Goal: Task Accomplishment & Management: Use online tool/utility

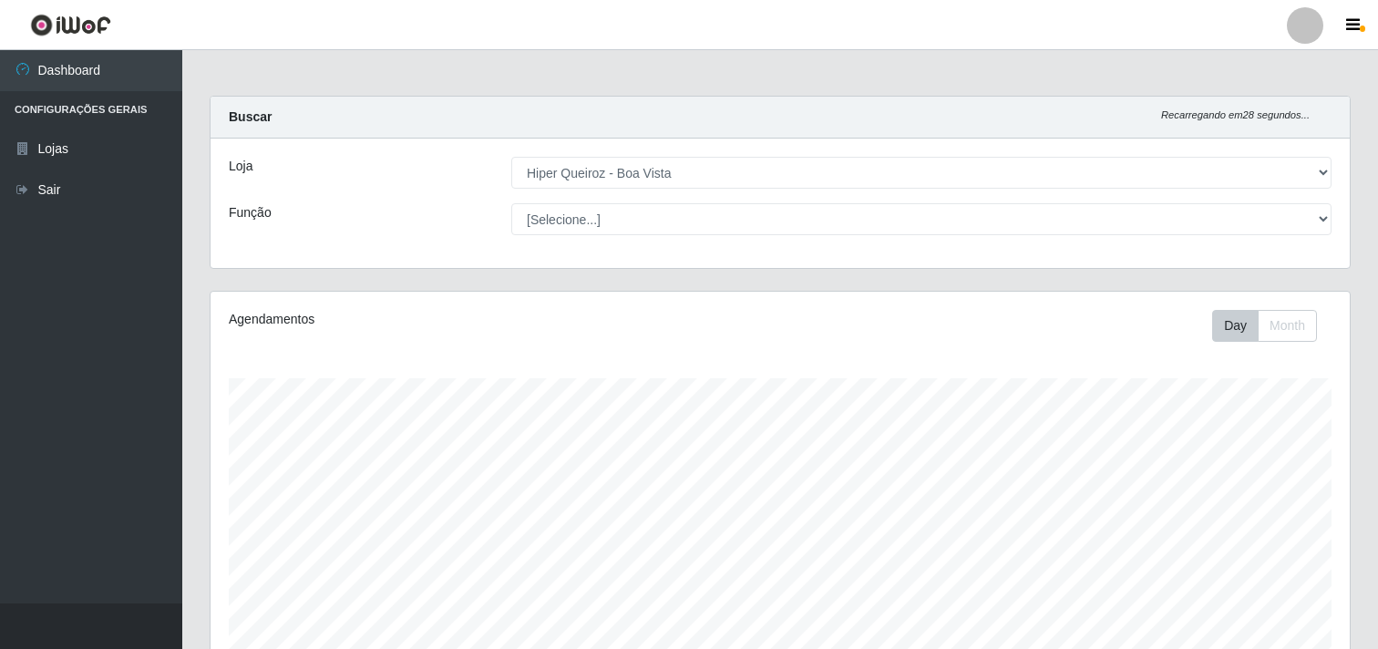
select select "514"
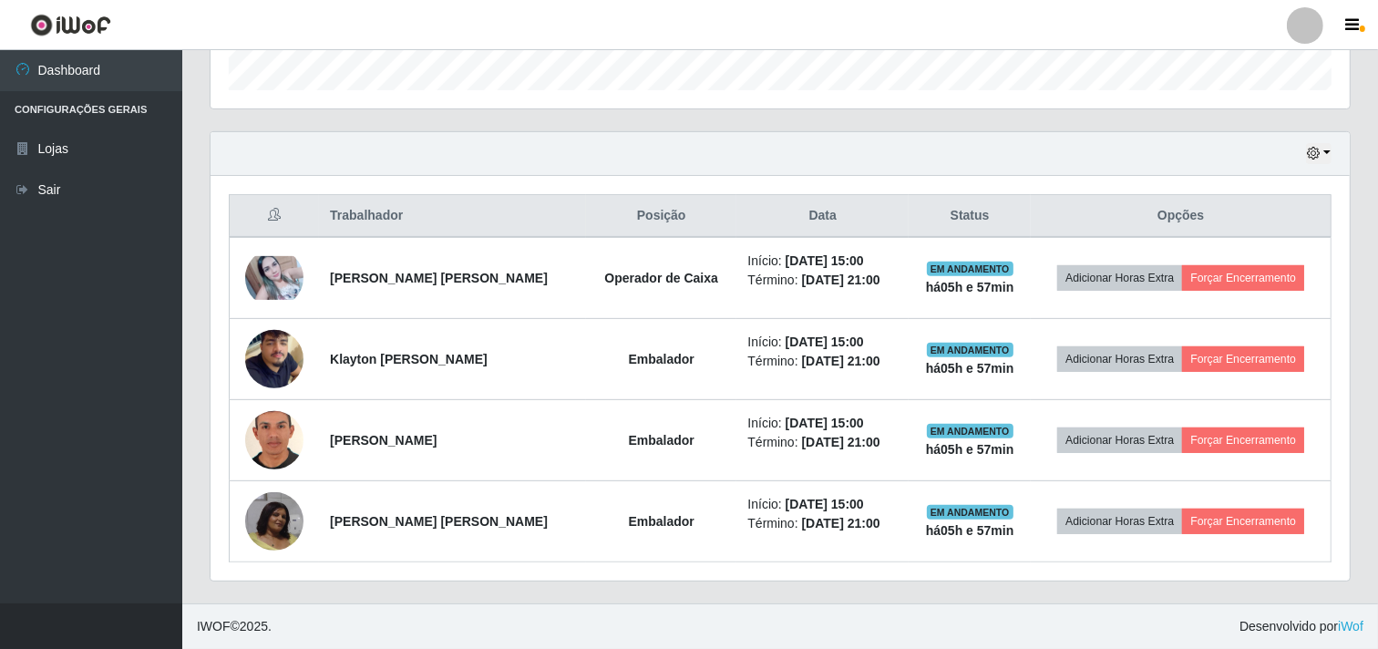
scroll to position [377, 1139]
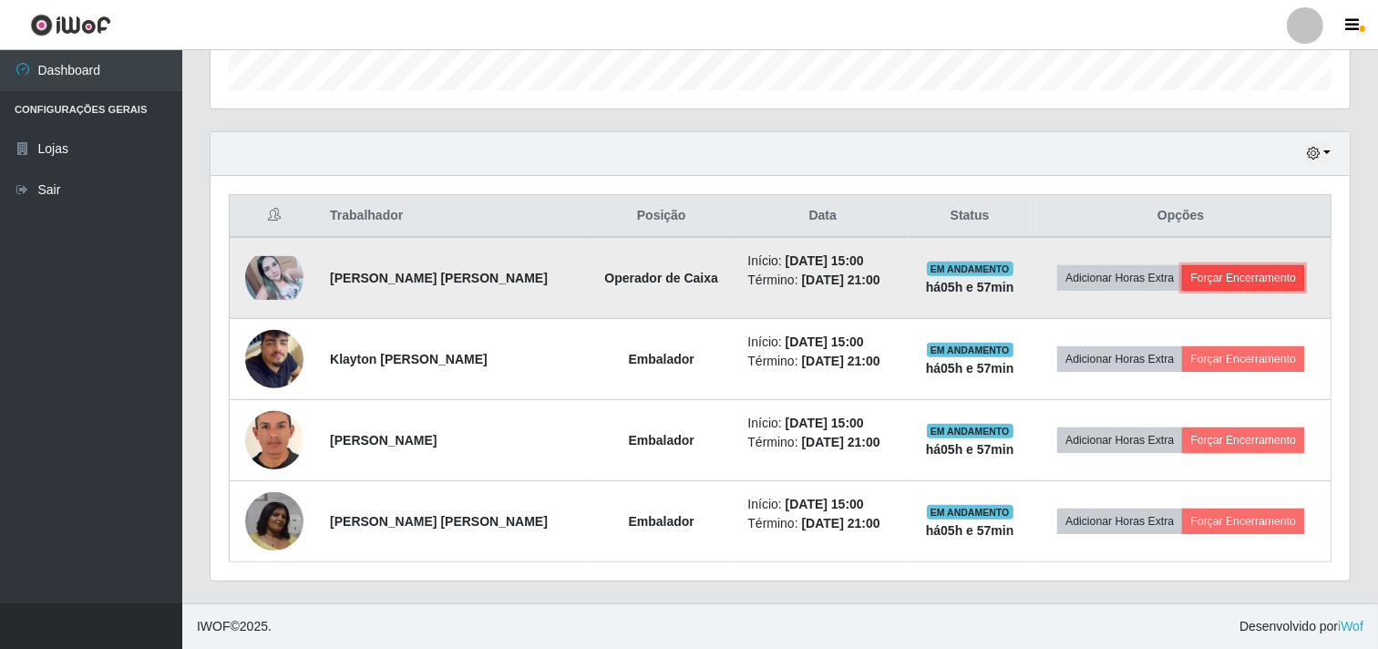
click at [1304, 280] on button "Forçar Encerramento" at bounding box center [1243, 278] width 122 height 26
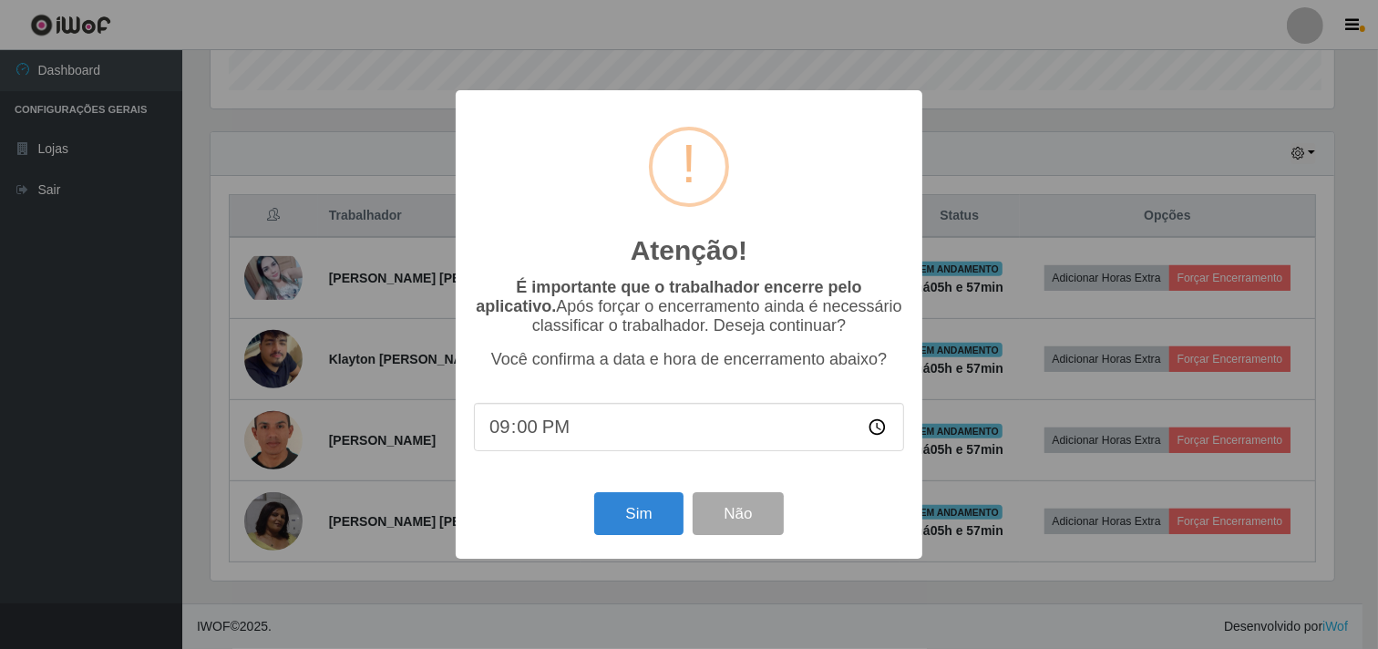
scroll to position [377, 1128]
click at [630, 506] on button "Sim" at bounding box center [641, 513] width 88 height 43
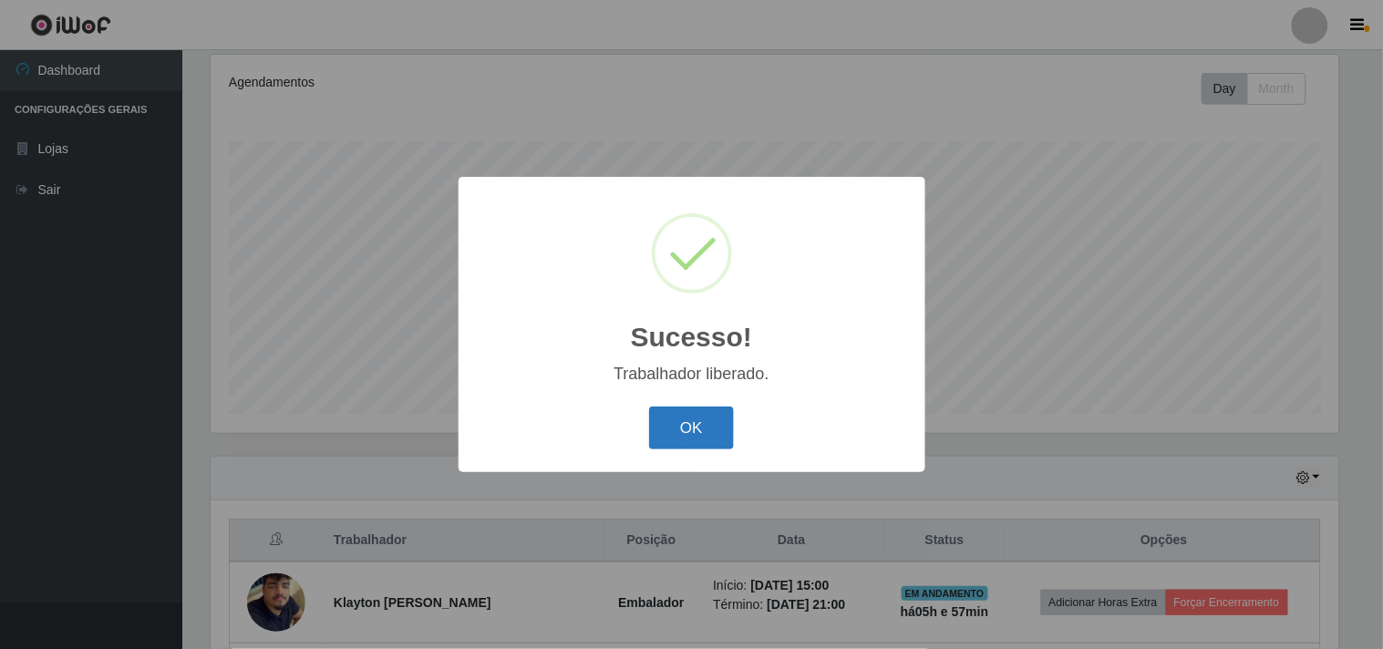
click at [714, 415] on button "OK" at bounding box center [691, 428] width 85 height 43
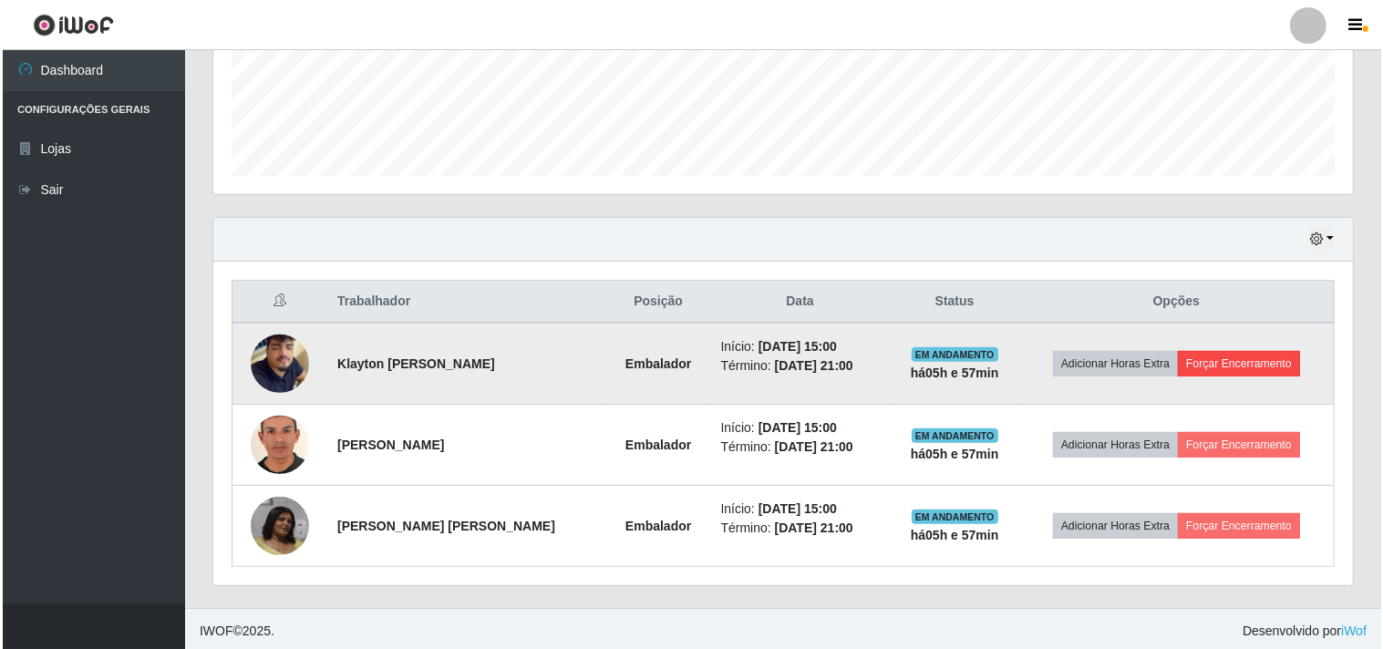
scroll to position [480, 0]
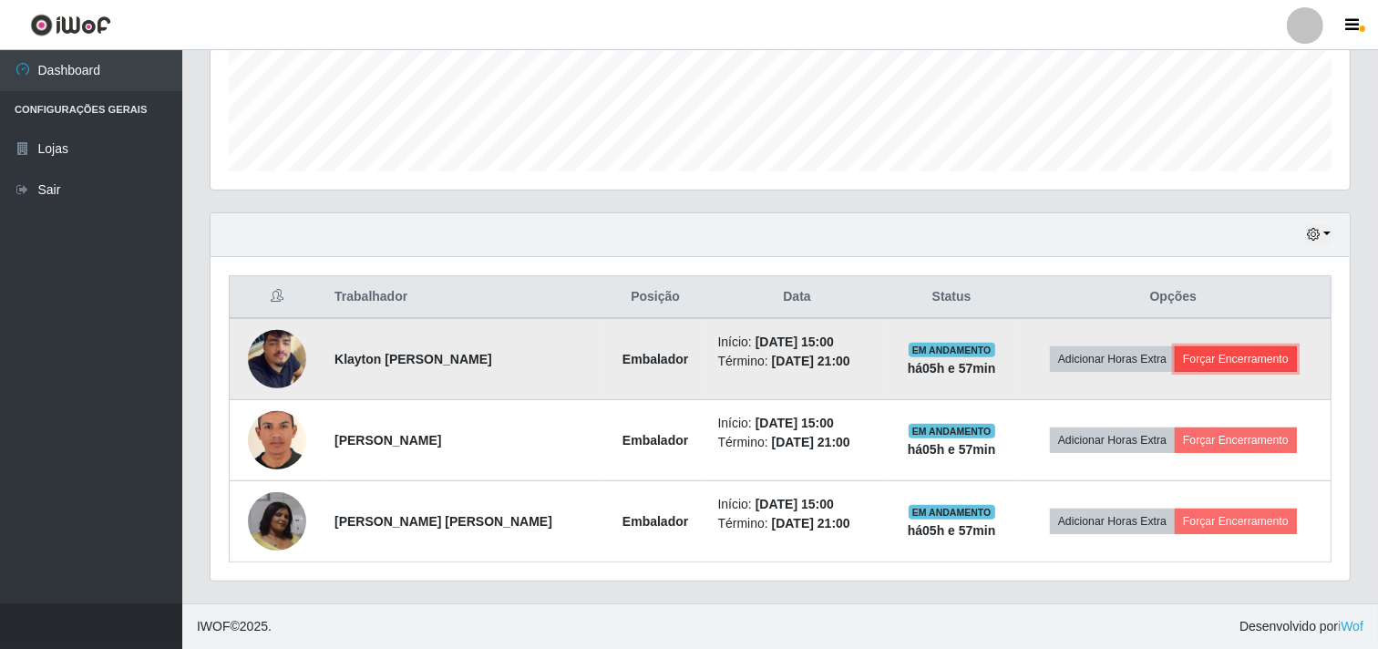
click at [1256, 346] on button "Forçar Encerramento" at bounding box center [1236, 359] width 122 height 26
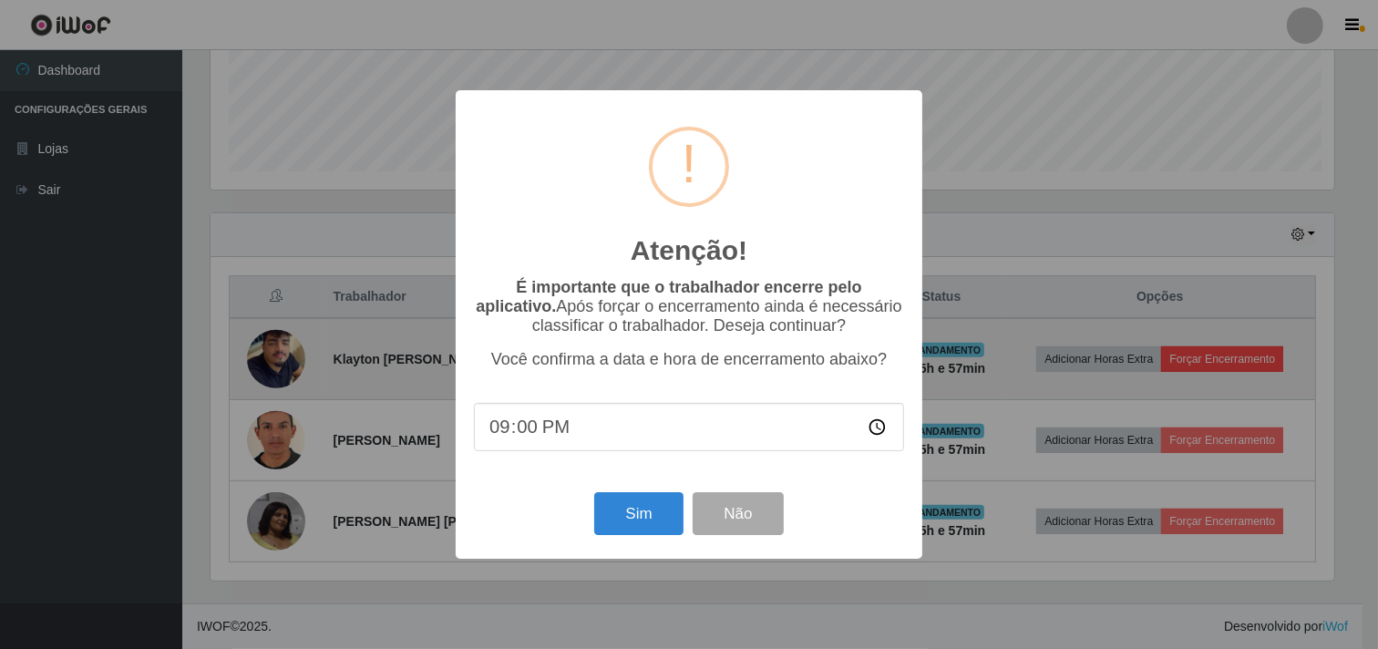
scroll to position [377, 1128]
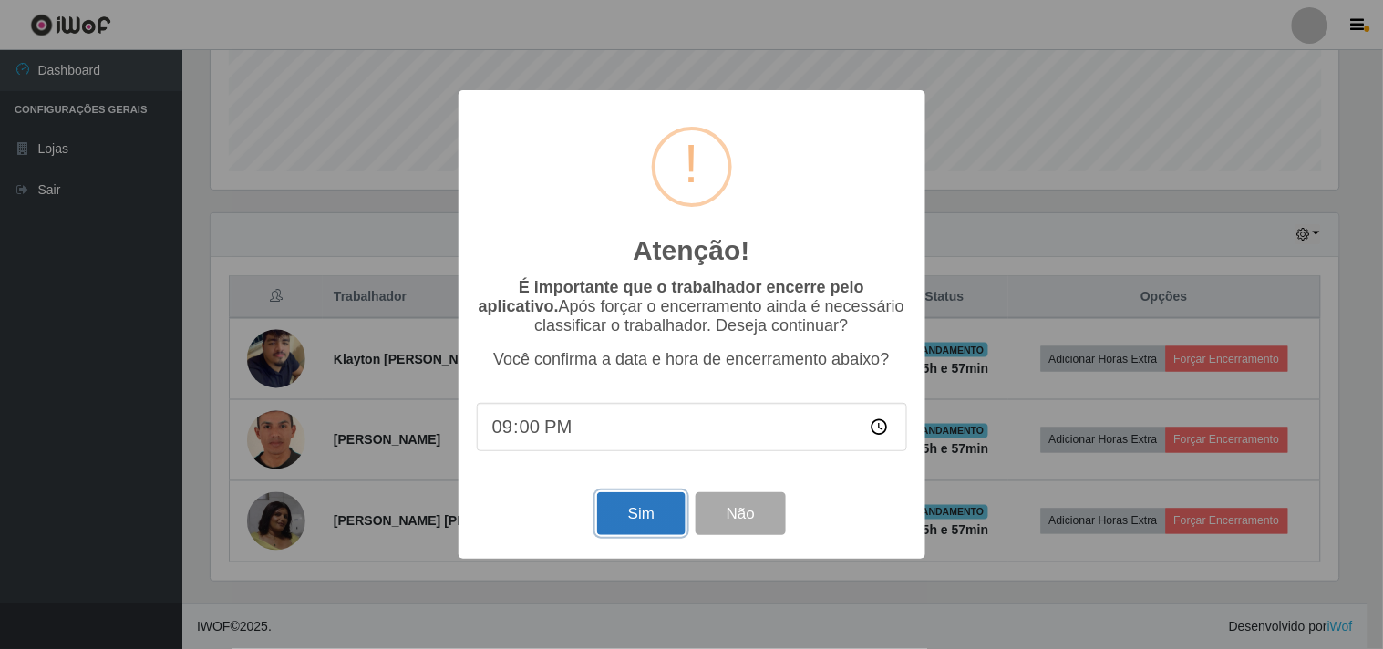
click at [673, 522] on button "Sim" at bounding box center [641, 513] width 88 height 43
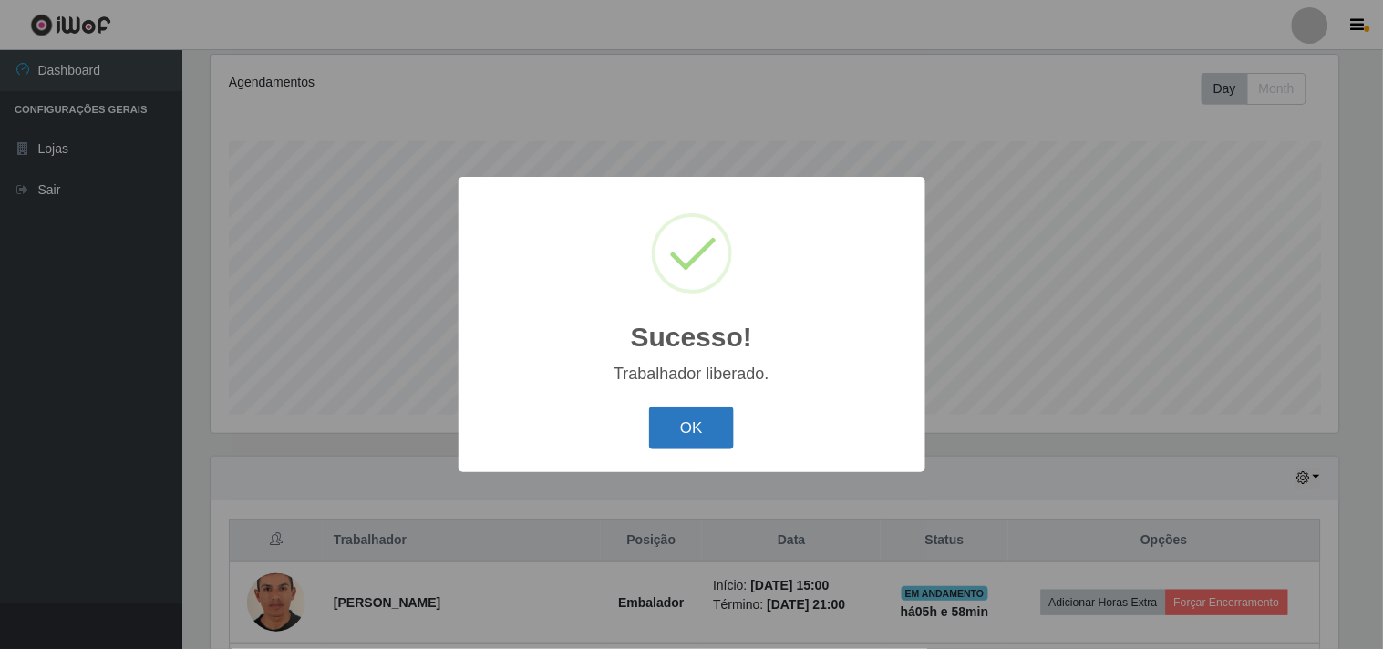
click at [686, 412] on button "OK" at bounding box center [691, 428] width 85 height 43
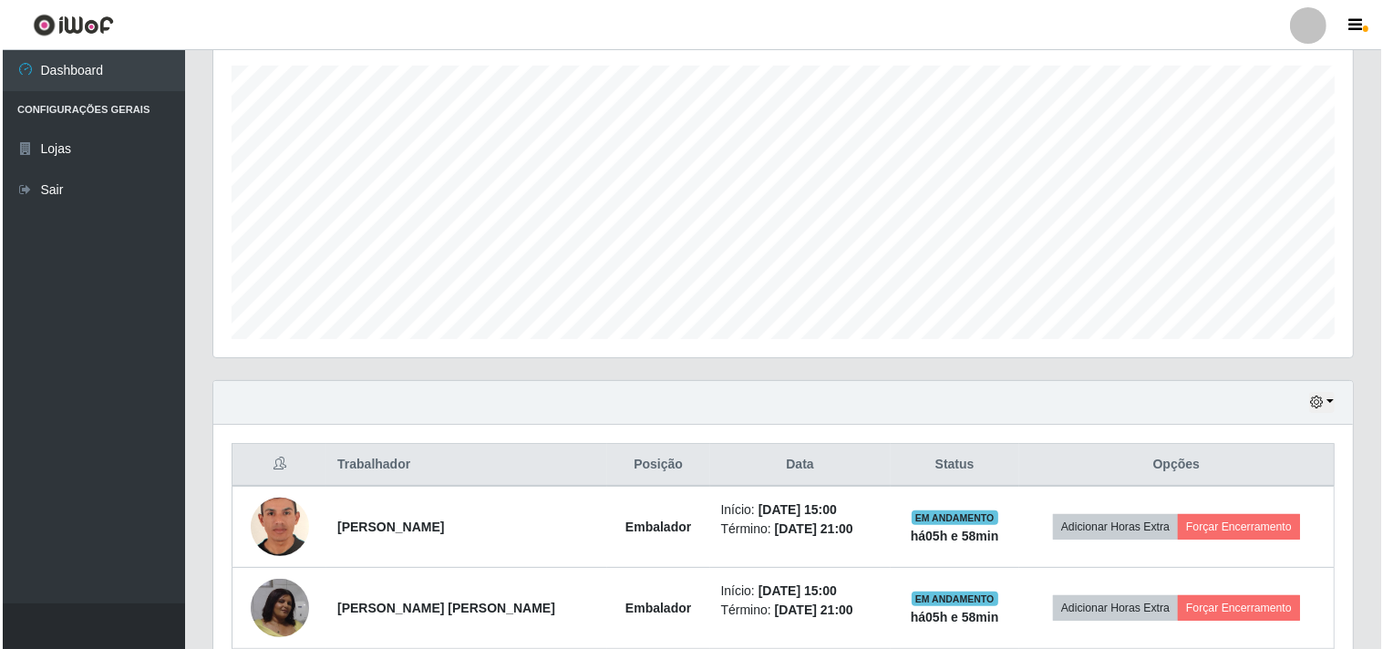
scroll to position [399, 0]
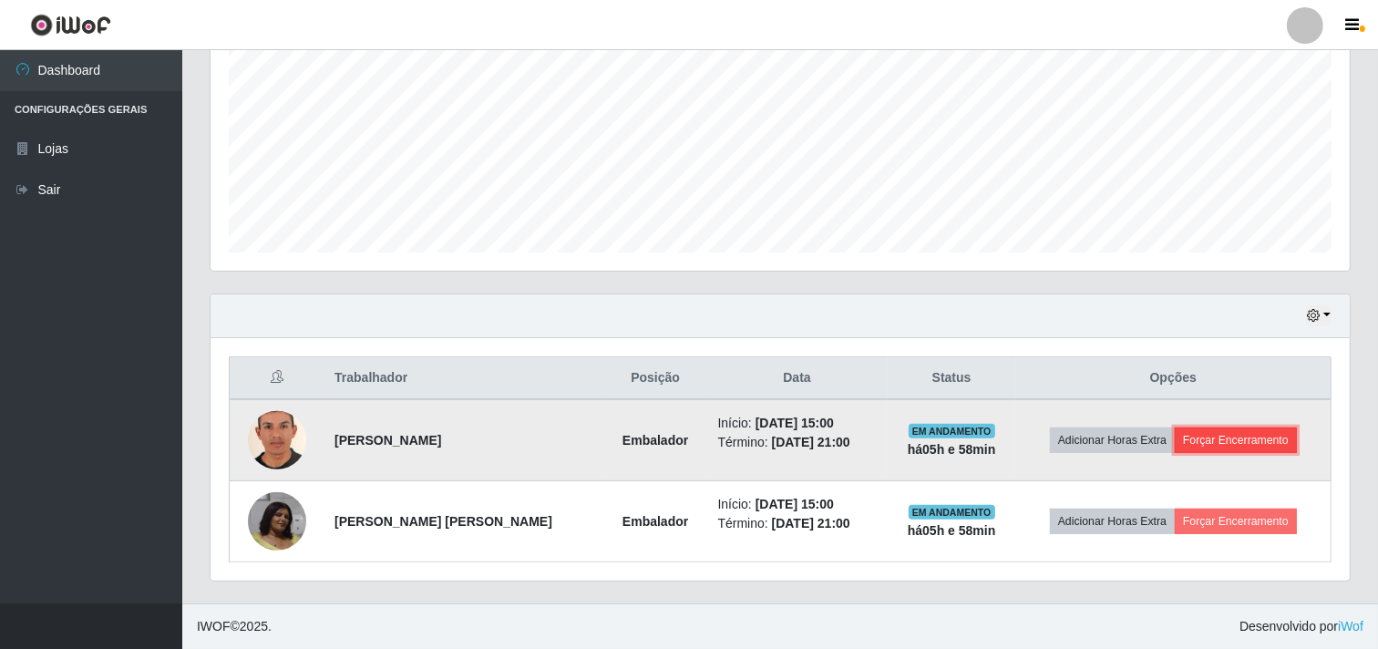
click at [1241, 435] on button "Forçar Encerramento" at bounding box center [1236, 441] width 122 height 26
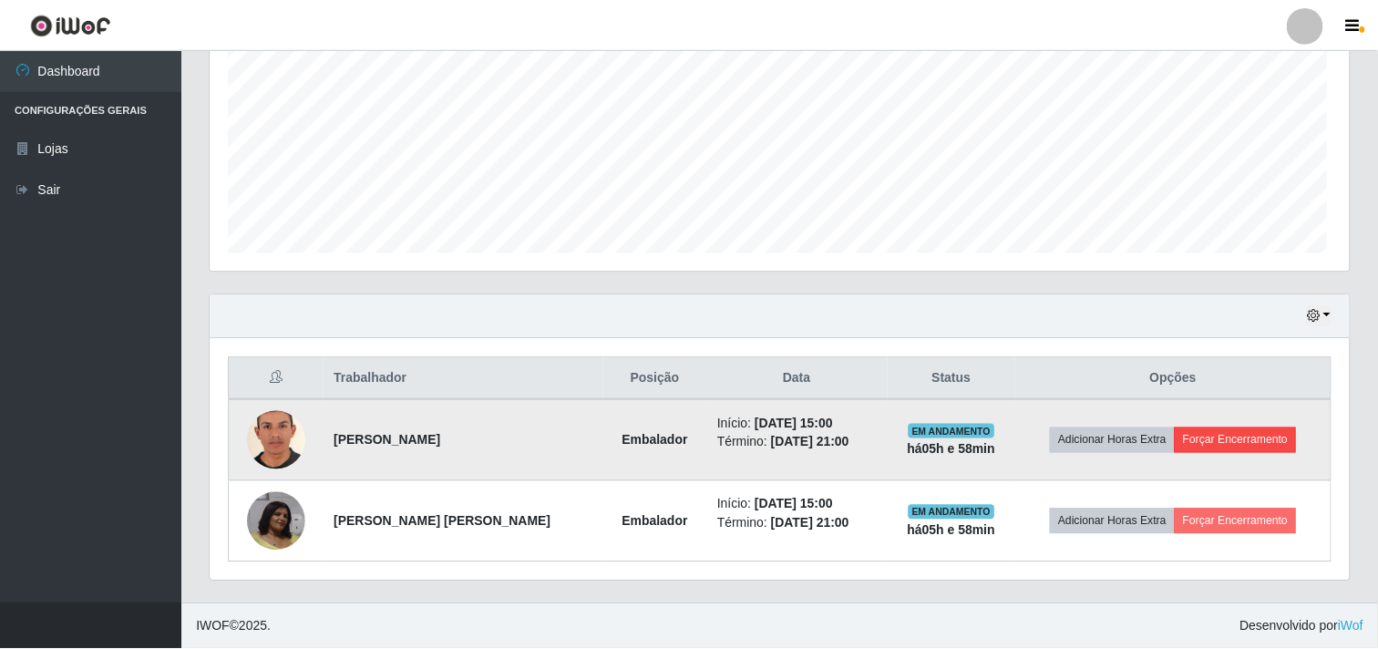
scroll to position [377, 1128]
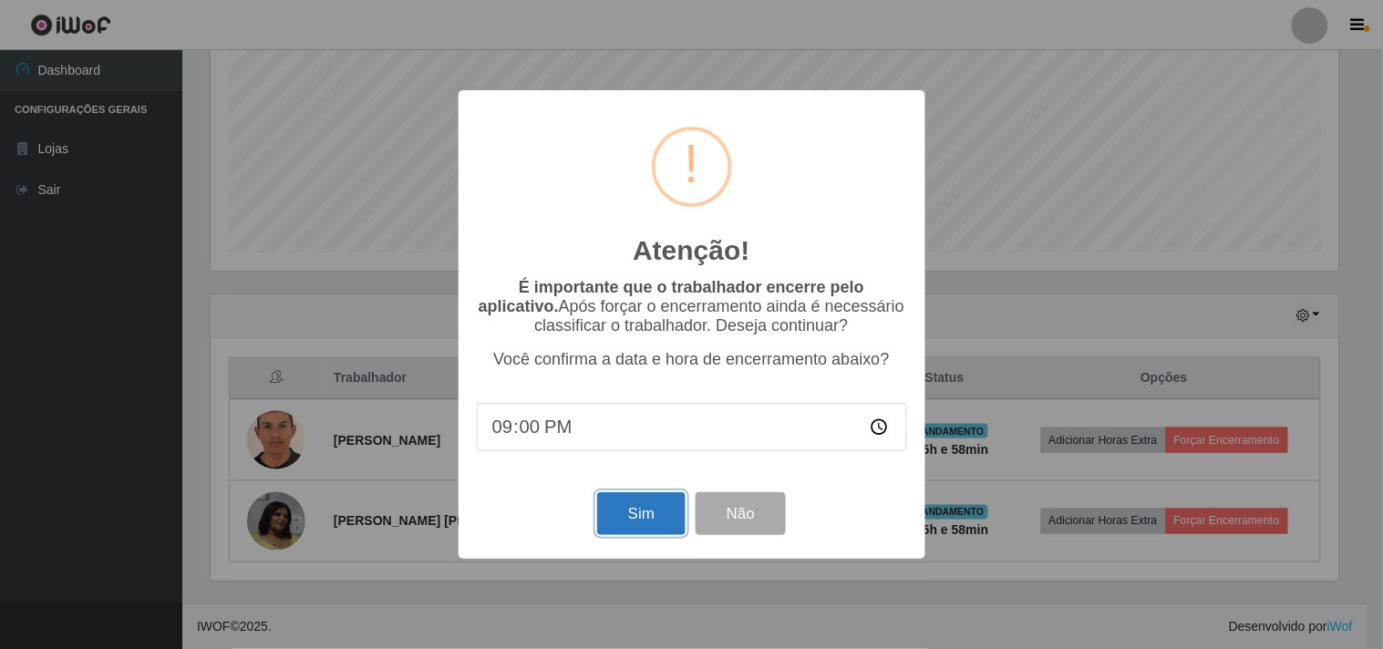
click at [661, 503] on button "Sim" at bounding box center [641, 513] width 88 height 43
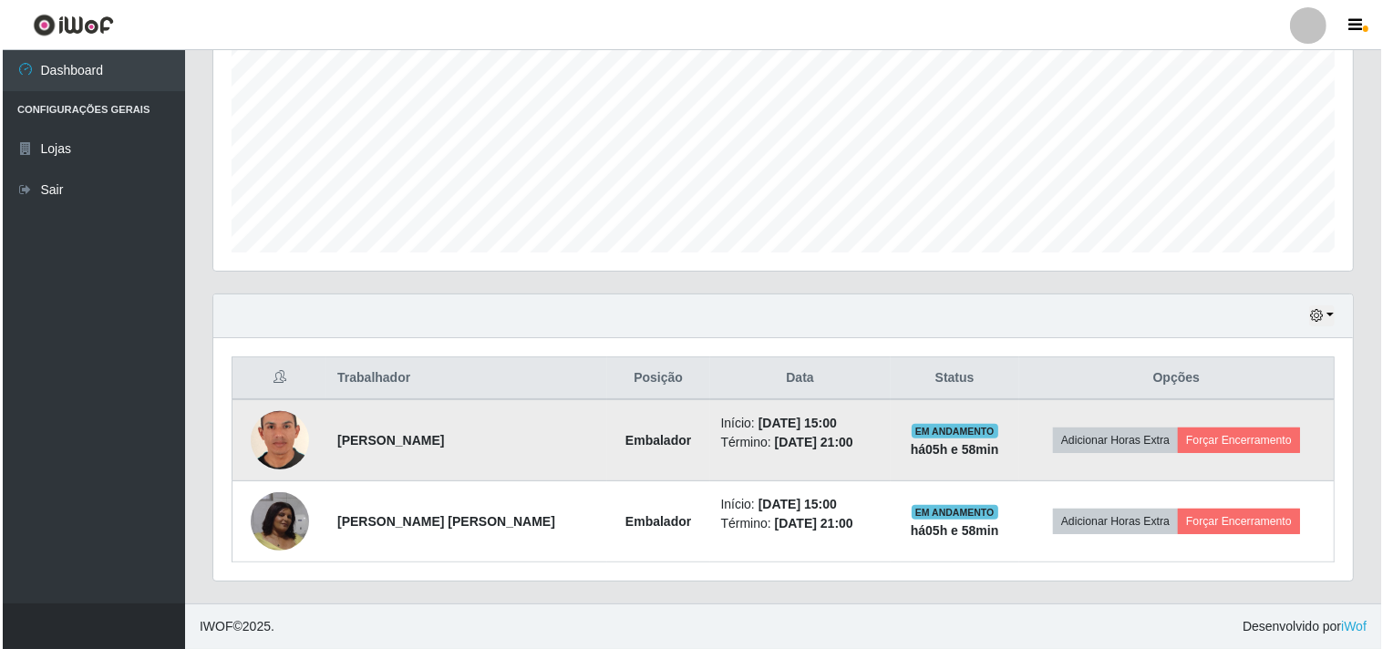
scroll to position [0, 0]
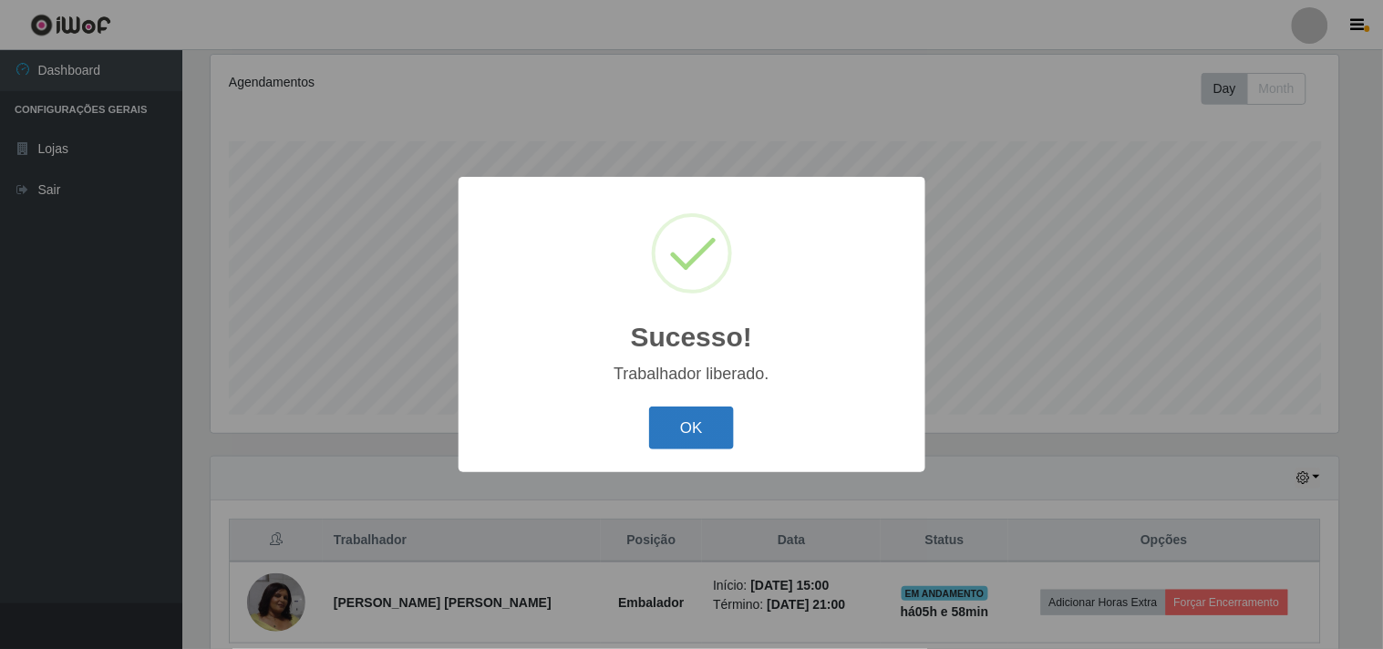
click at [725, 412] on button "OK" at bounding box center [691, 428] width 85 height 43
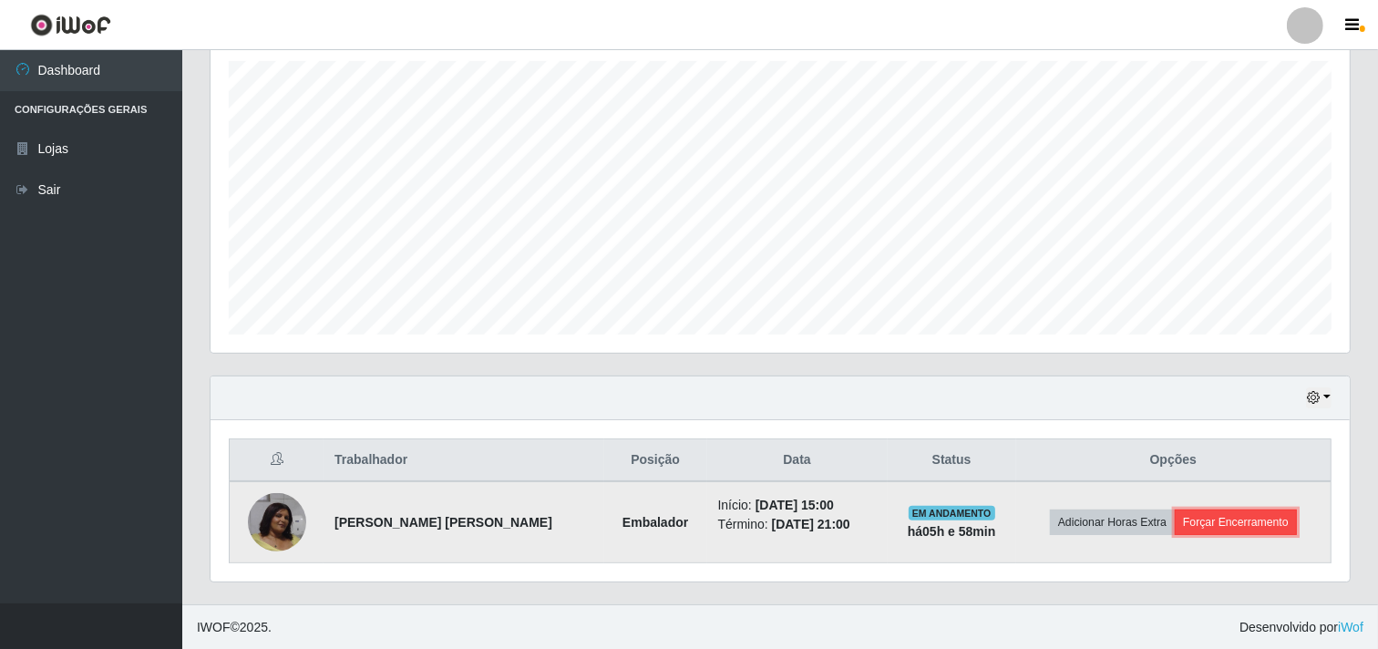
click at [1243, 515] on button "Forçar Encerramento" at bounding box center [1236, 523] width 122 height 26
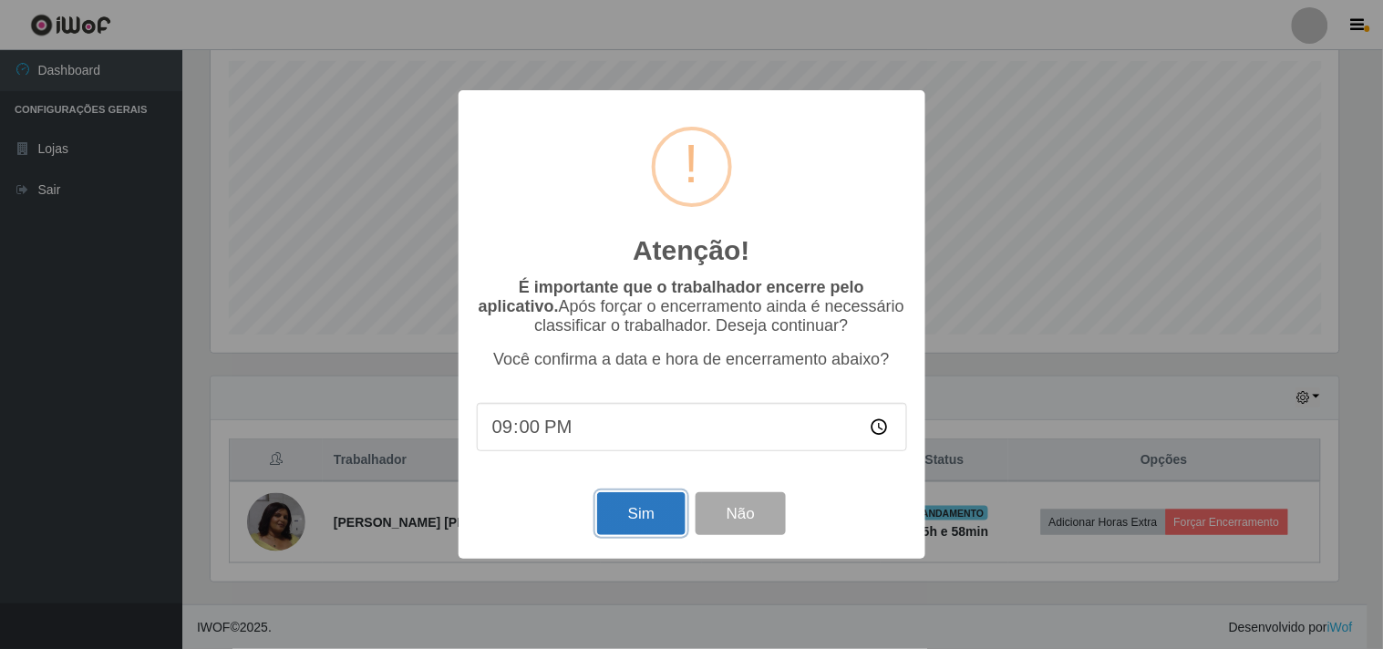
click at [624, 497] on button "Sim" at bounding box center [641, 513] width 88 height 43
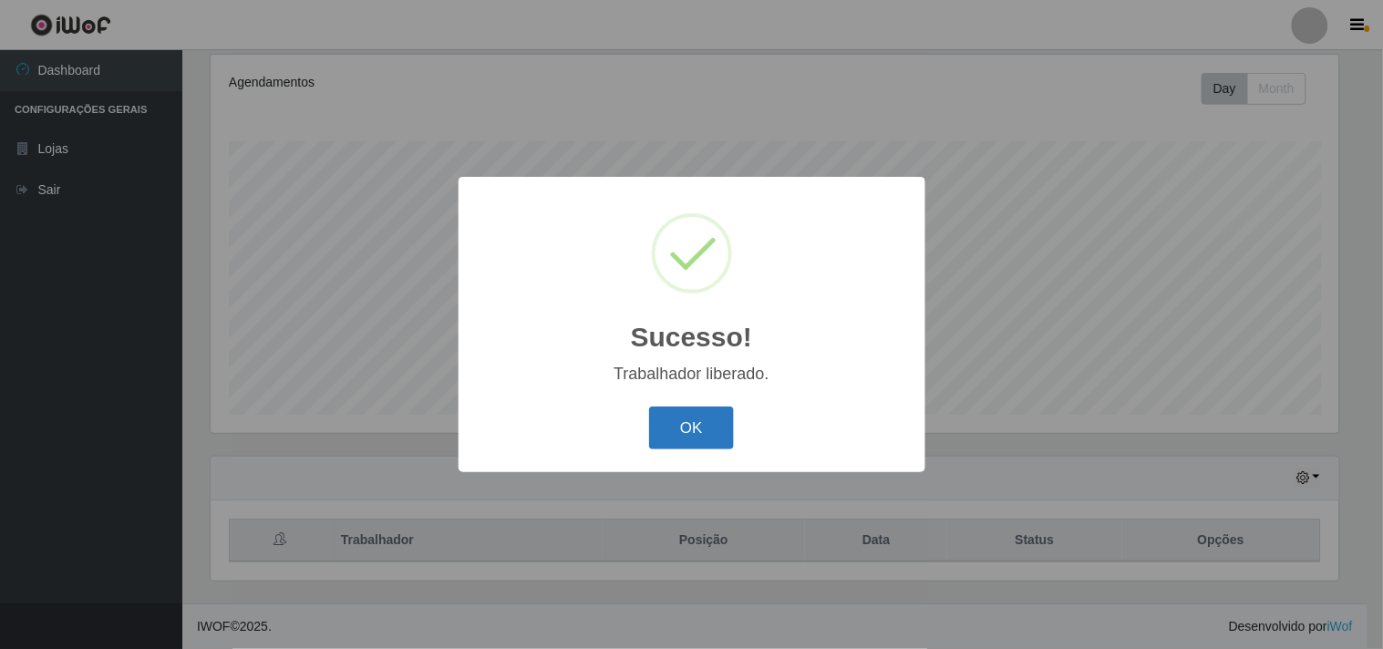
click at [700, 412] on button "OK" at bounding box center [691, 428] width 85 height 43
